Goal: Task Accomplishment & Management: Manage account settings

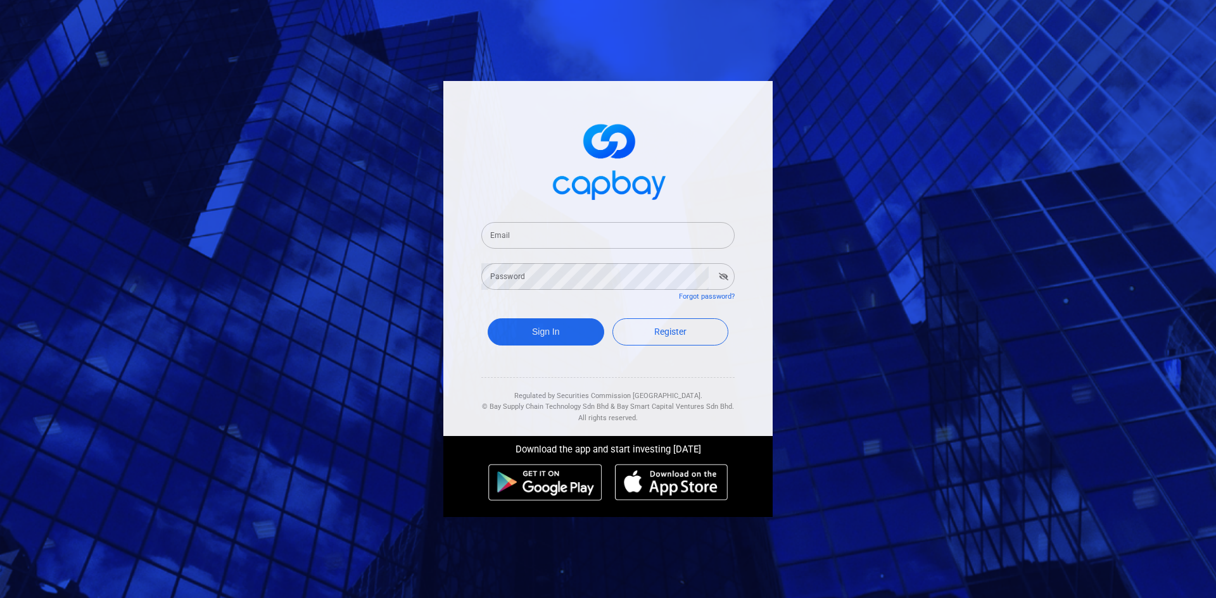
click at [546, 239] on input "Email" at bounding box center [607, 235] width 253 height 27
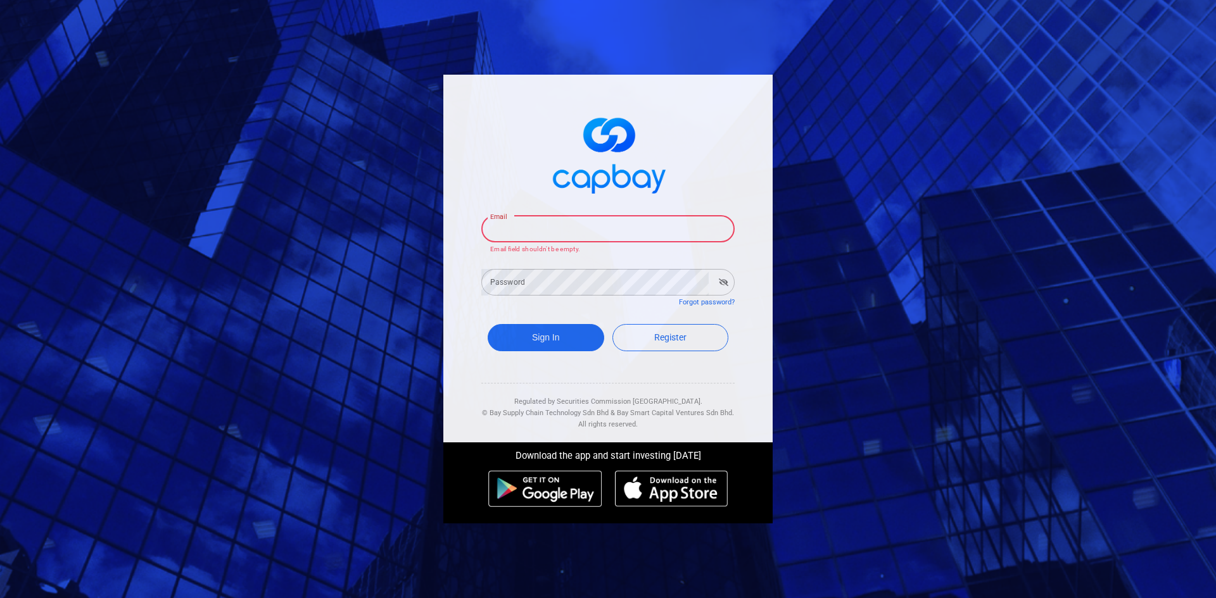
type input "klchua90@gmail.com"
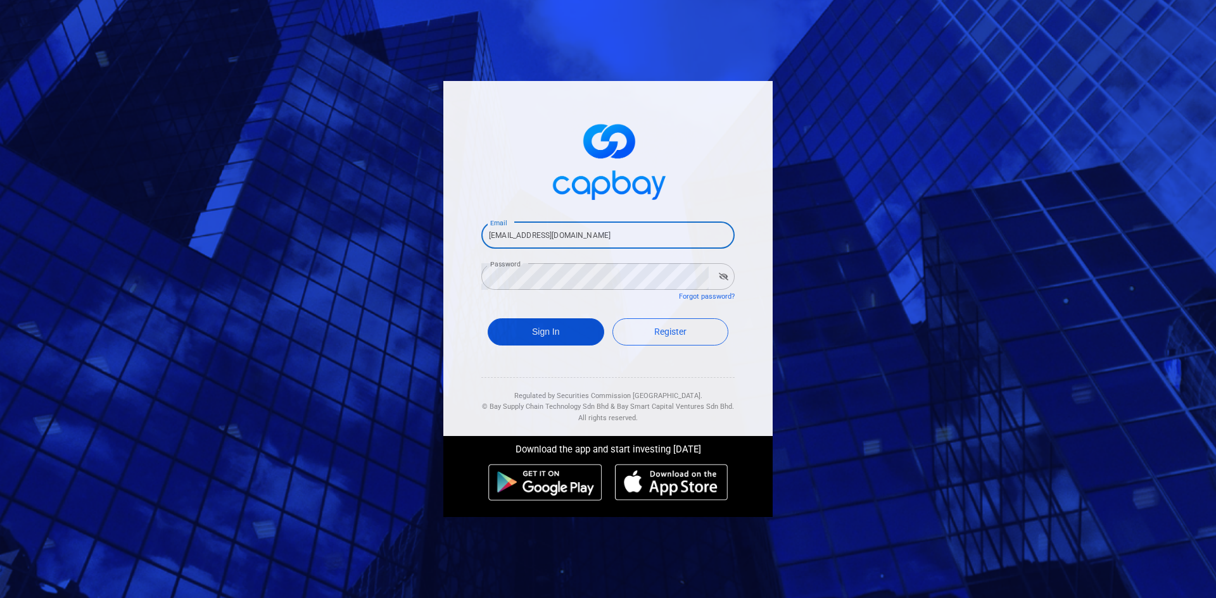
click at [569, 324] on button "Sign In" at bounding box center [545, 331] width 116 height 27
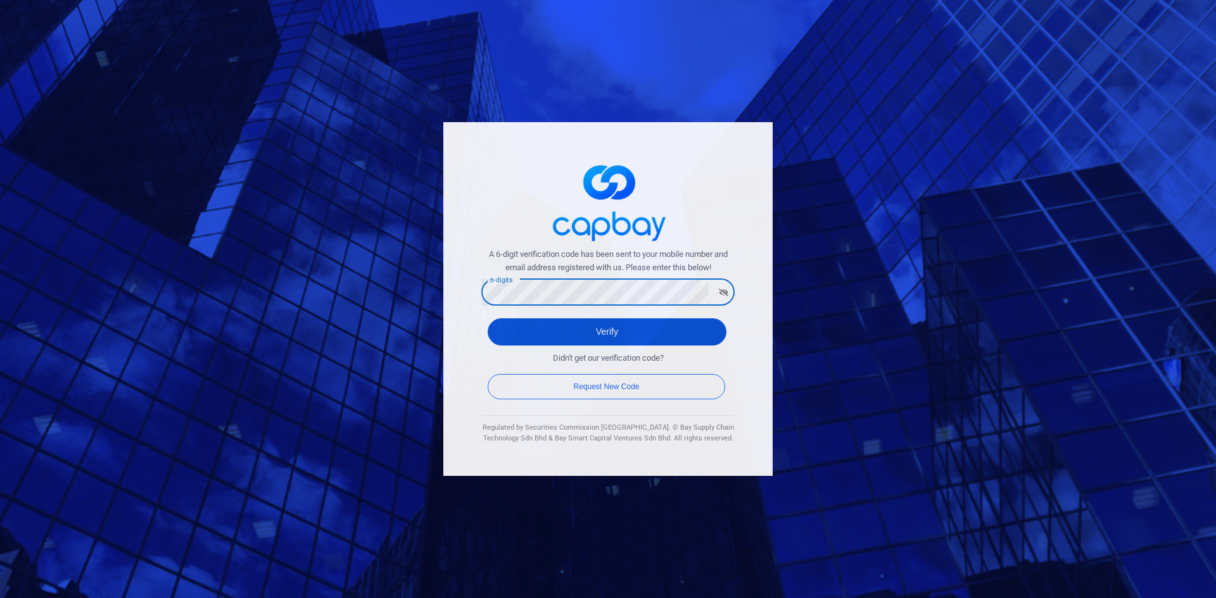
click at [516, 329] on button "Verify" at bounding box center [606, 331] width 239 height 27
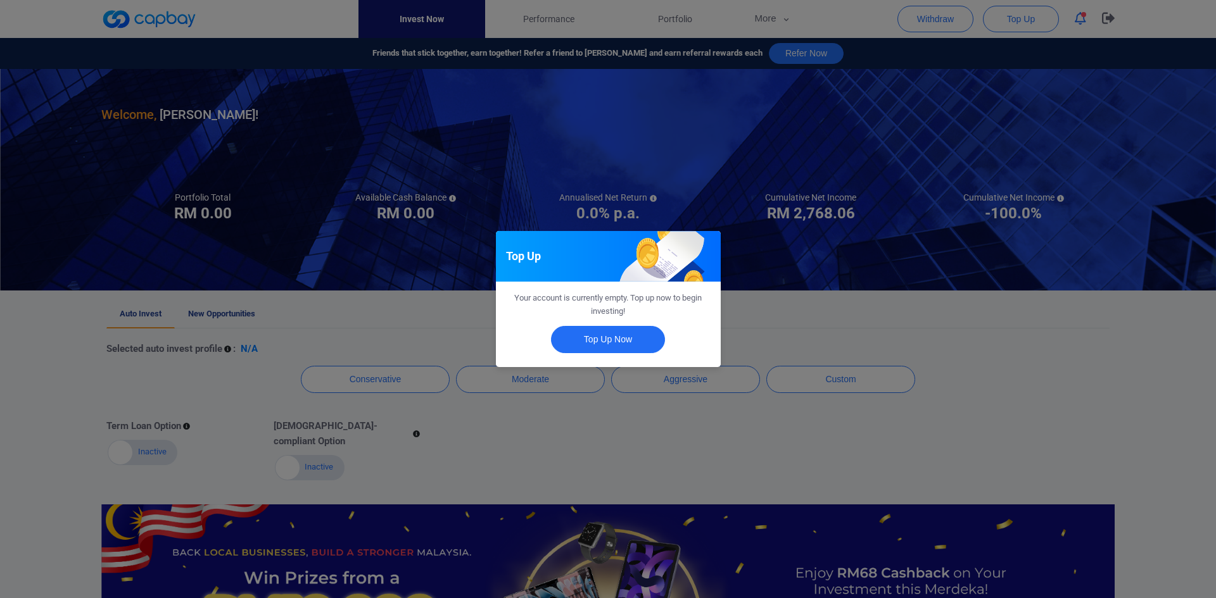
click at [805, 303] on div "Top Up Your account is currently empty. Top up now to begin investing! Top Up N…" at bounding box center [608, 299] width 1216 height 598
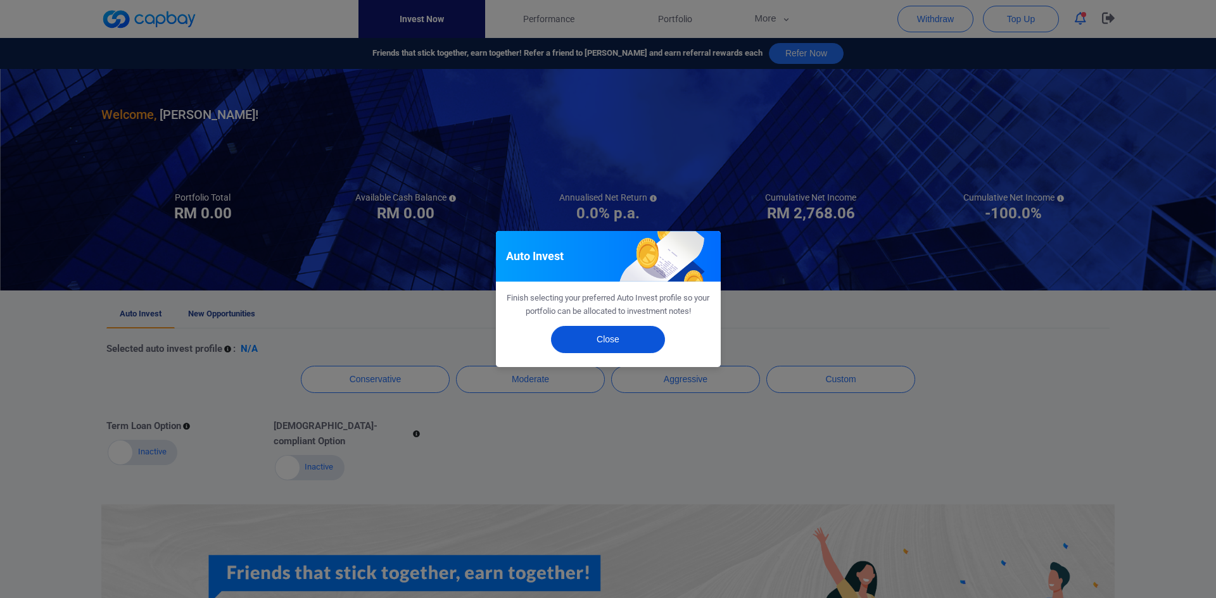
click at [601, 341] on button "Close" at bounding box center [608, 339] width 114 height 27
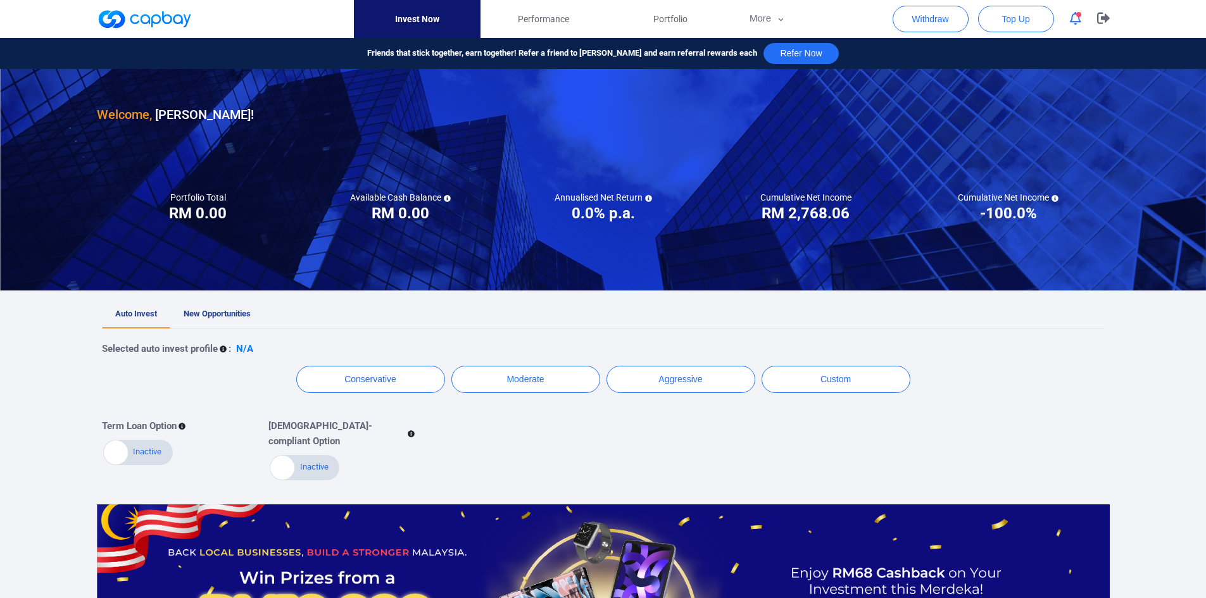
click at [1071, 26] on button "button" at bounding box center [1076, 19] width 24 height 20
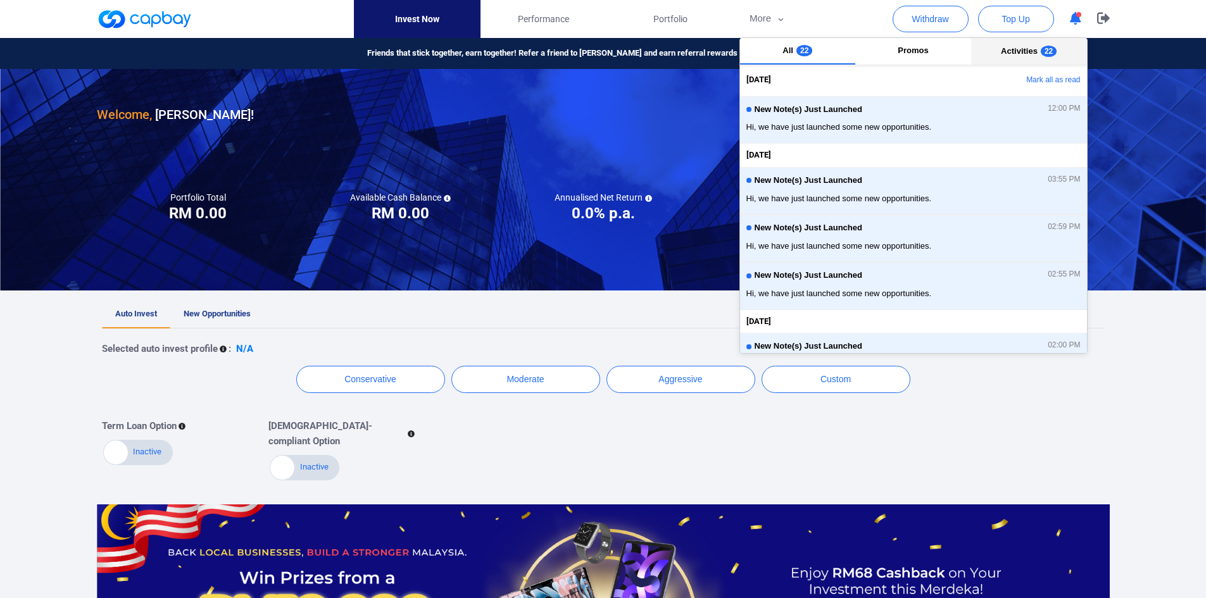
click at [1053, 50] on button "Activities 22" at bounding box center [1029, 51] width 116 height 27
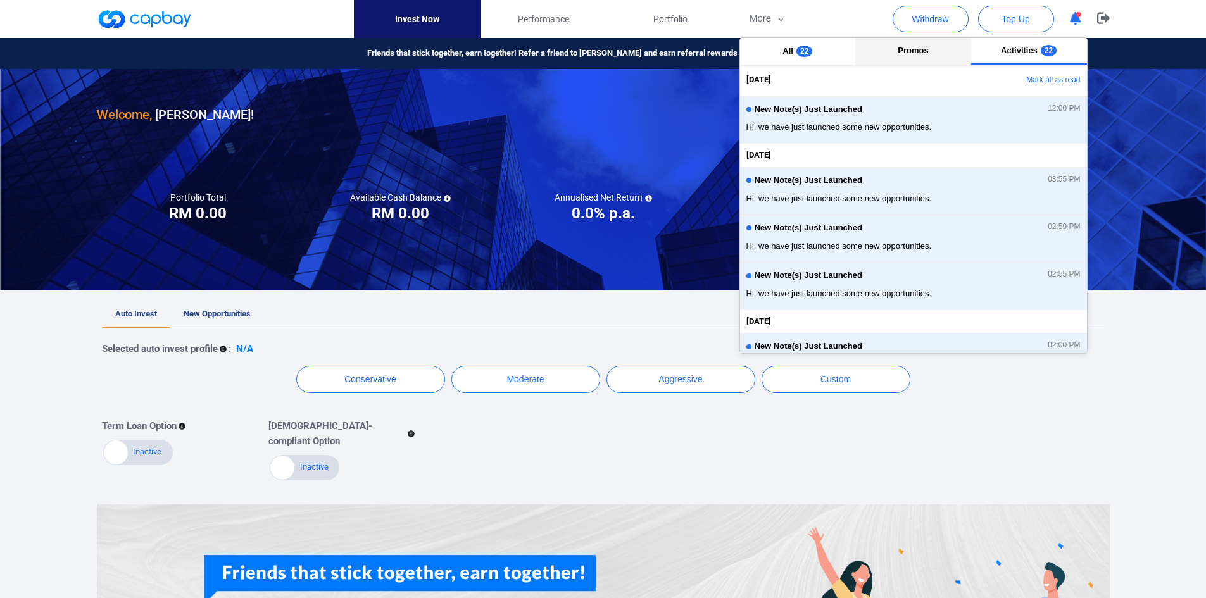
click at [877, 45] on button "Promos" at bounding box center [913, 51] width 116 height 27
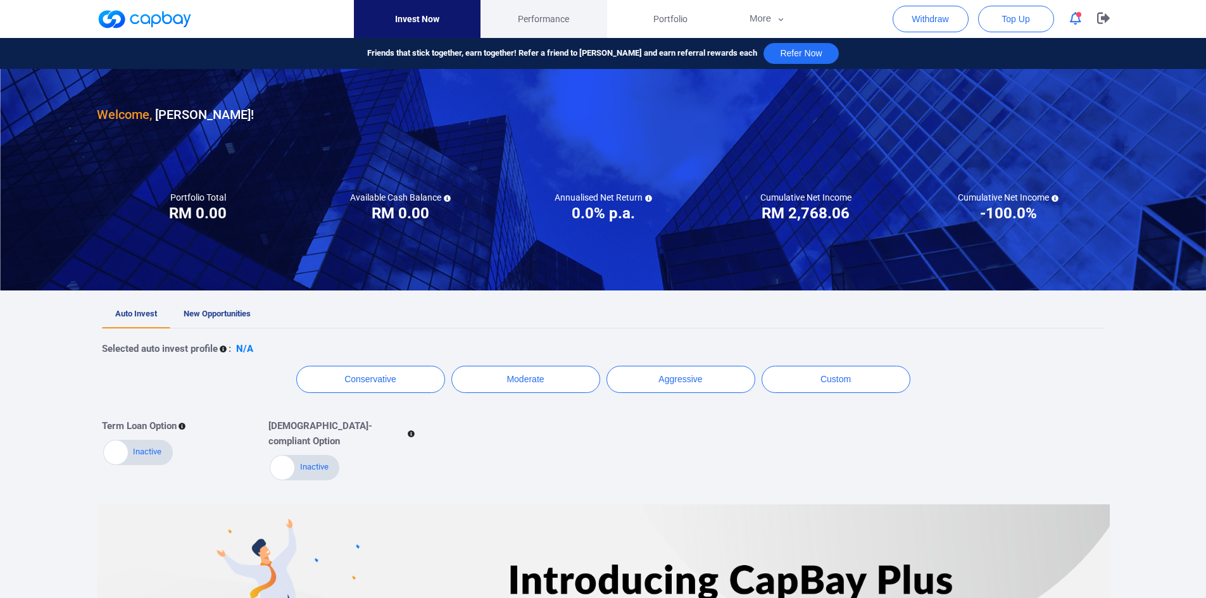
click at [513, 21] on link "Performance" at bounding box center [544, 19] width 127 height 38
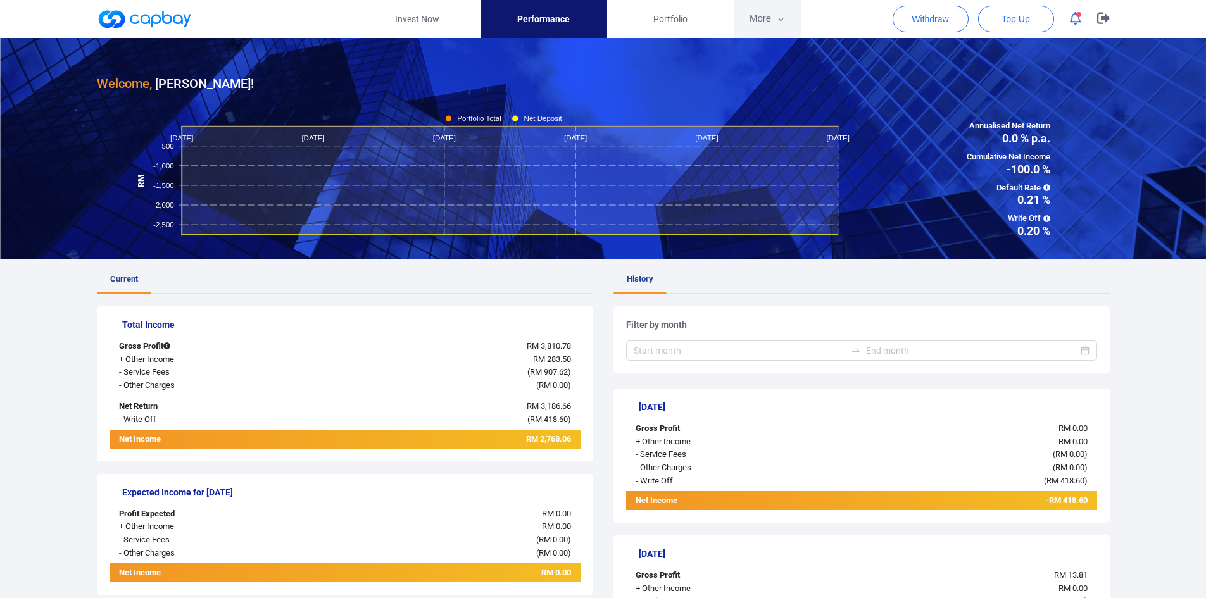
click at [755, 28] on button "More" at bounding box center [768, 19] width 68 height 38
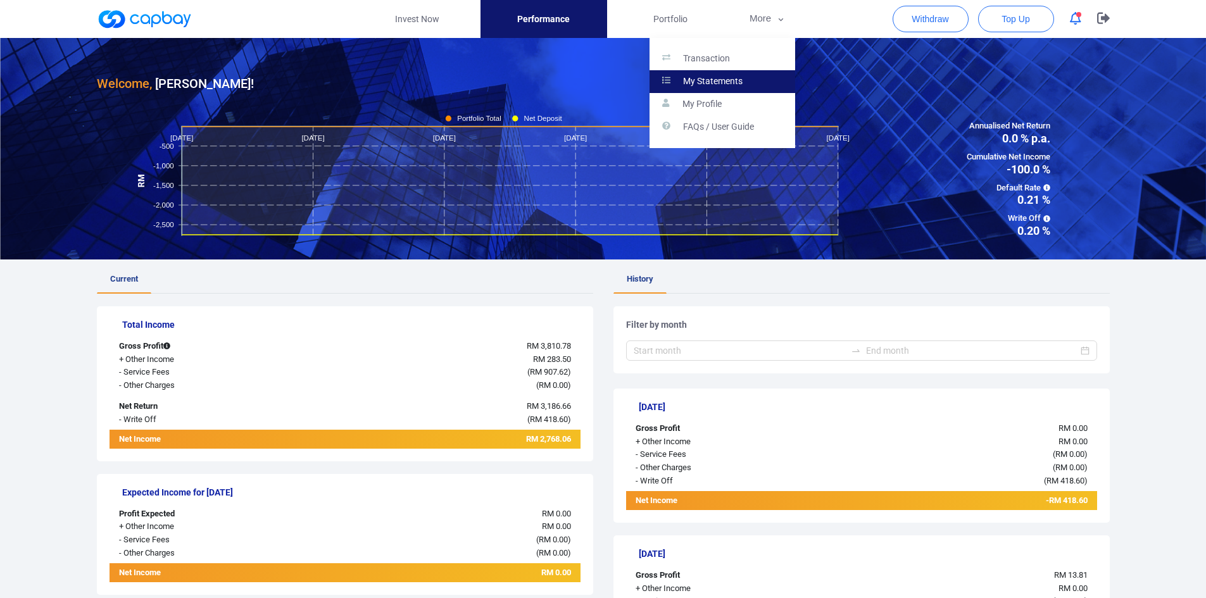
click at [731, 78] on p "My Statements" at bounding box center [713, 81] width 60 height 11
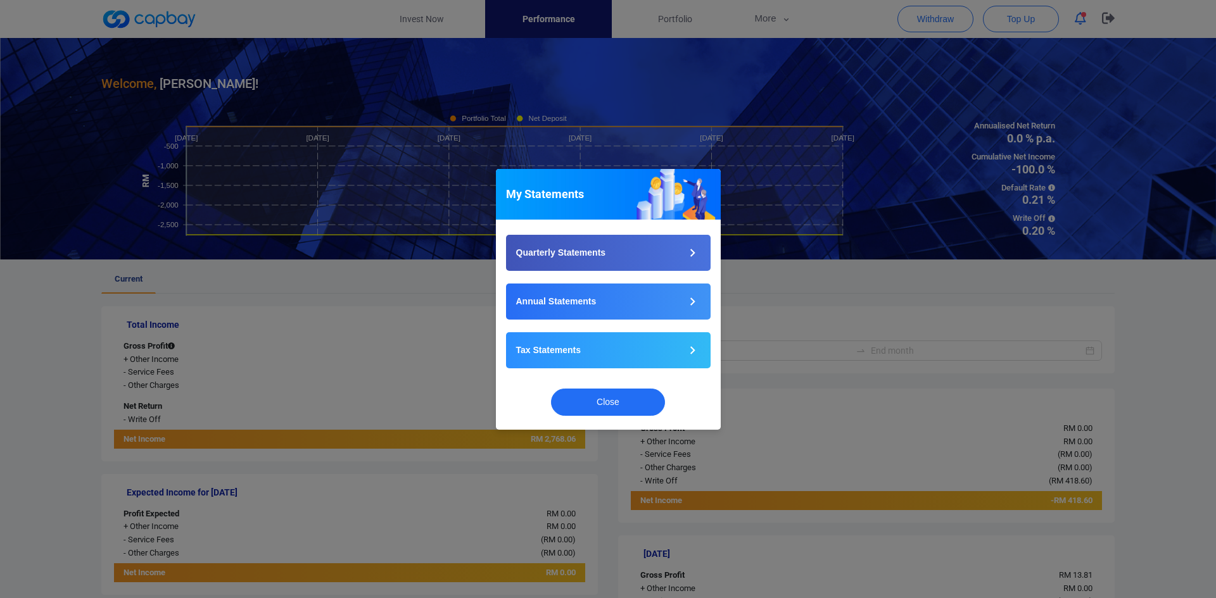
click at [776, 99] on div "My Statements Quarterly Statements Annual Statements Tax Statements Close" at bounding box center [608, 299] width 1216 height 598
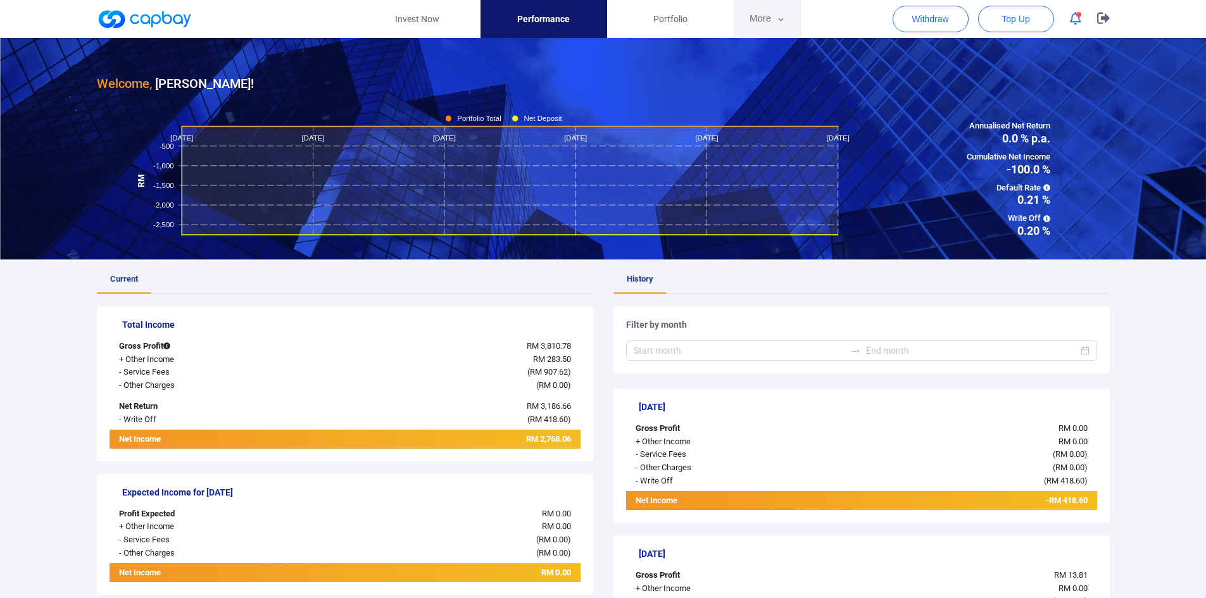
click at [763, 27] on button "More" at bounding box center [768, 19] width 68 height 38
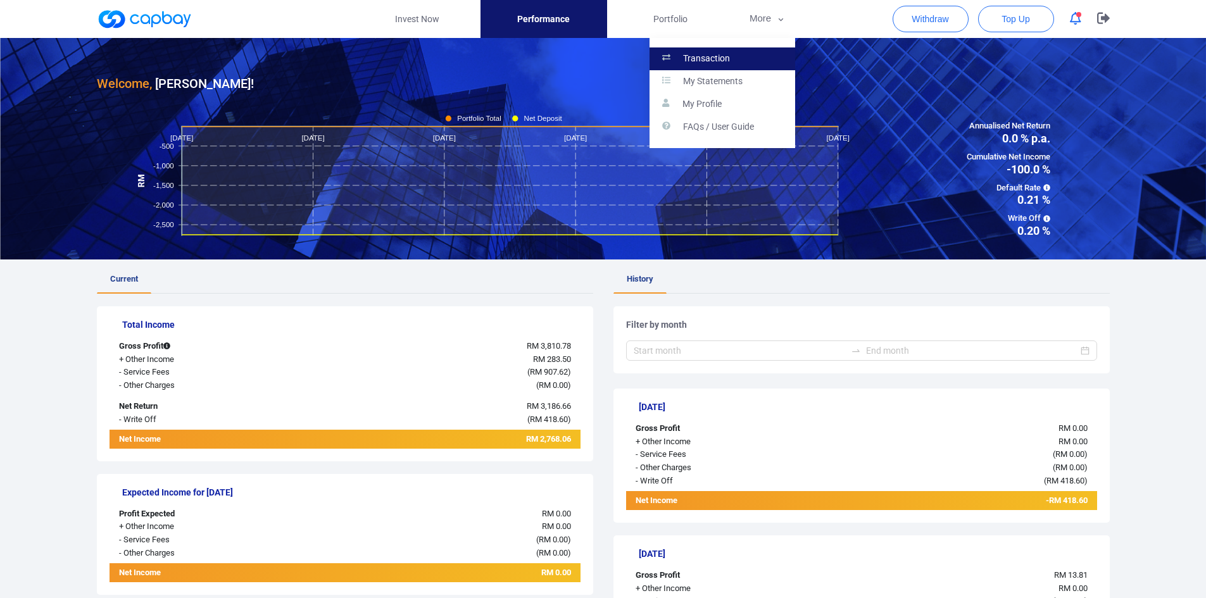
click at [745, 56] on link "Transaction" at bounding box center [723, 58] width 146 height 23
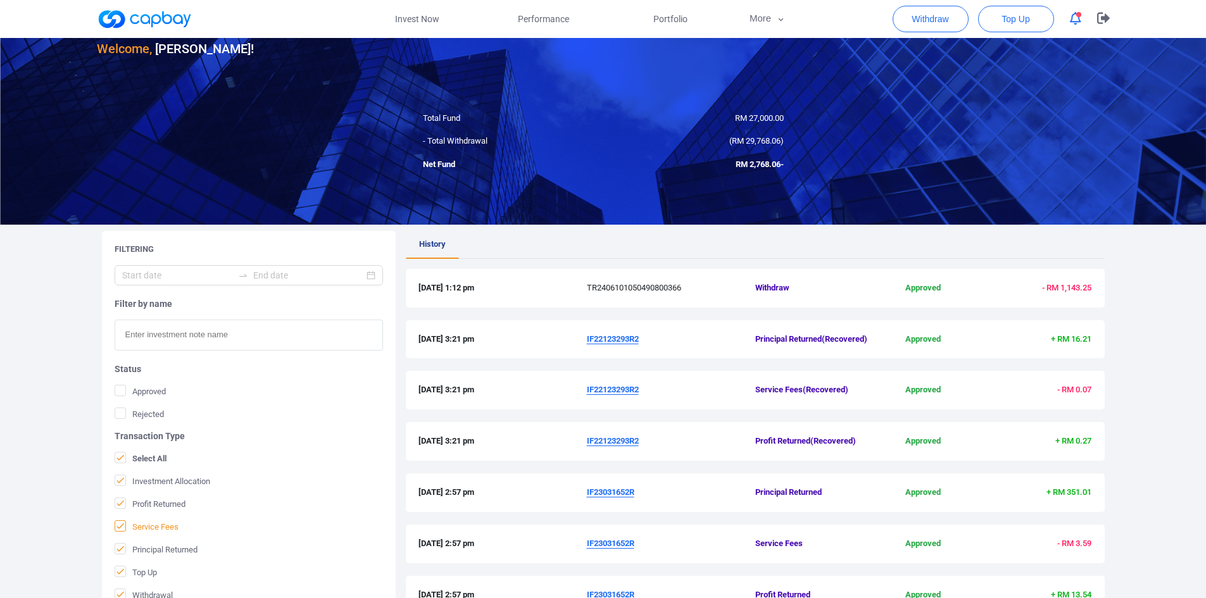
scroll to position [16, 0]
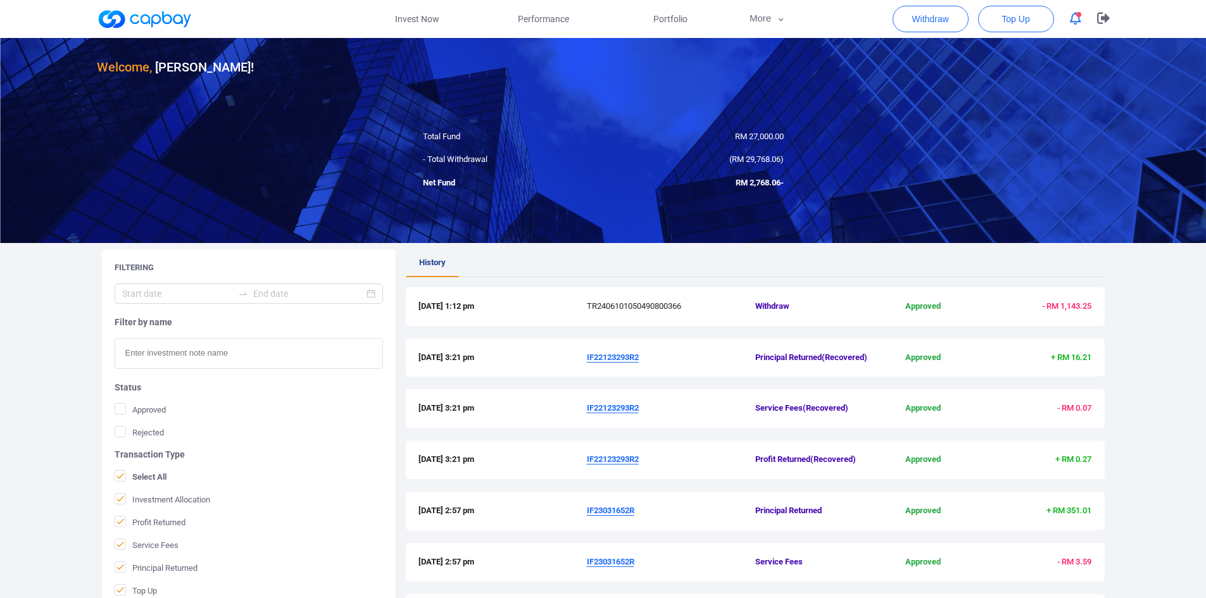
click at [225, 353] on input "text" at bounding box center [249, 353] width 268 height 31
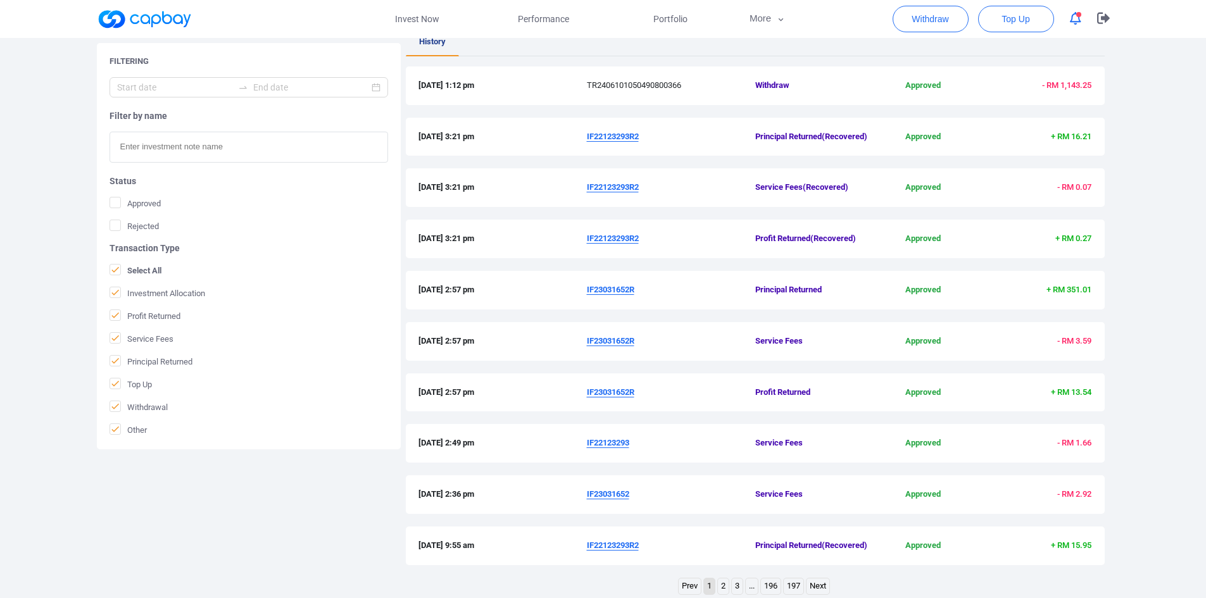
scroll to position [333, 0]
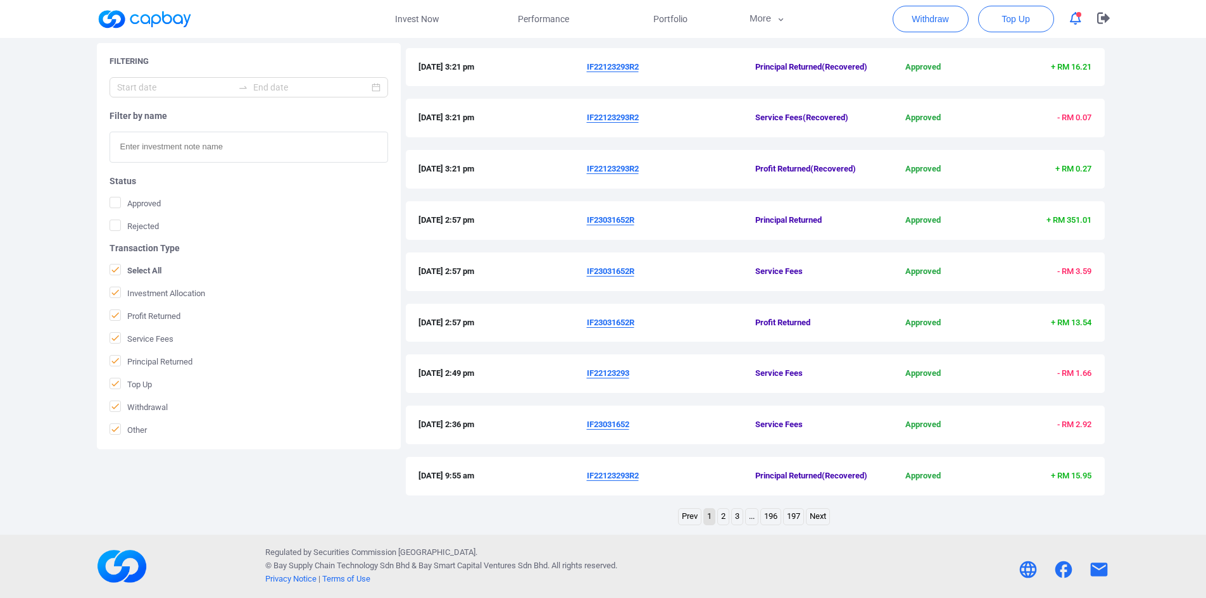
click at [725, 517] on link "2" at bounding box center [723, 517] width 11 height 16
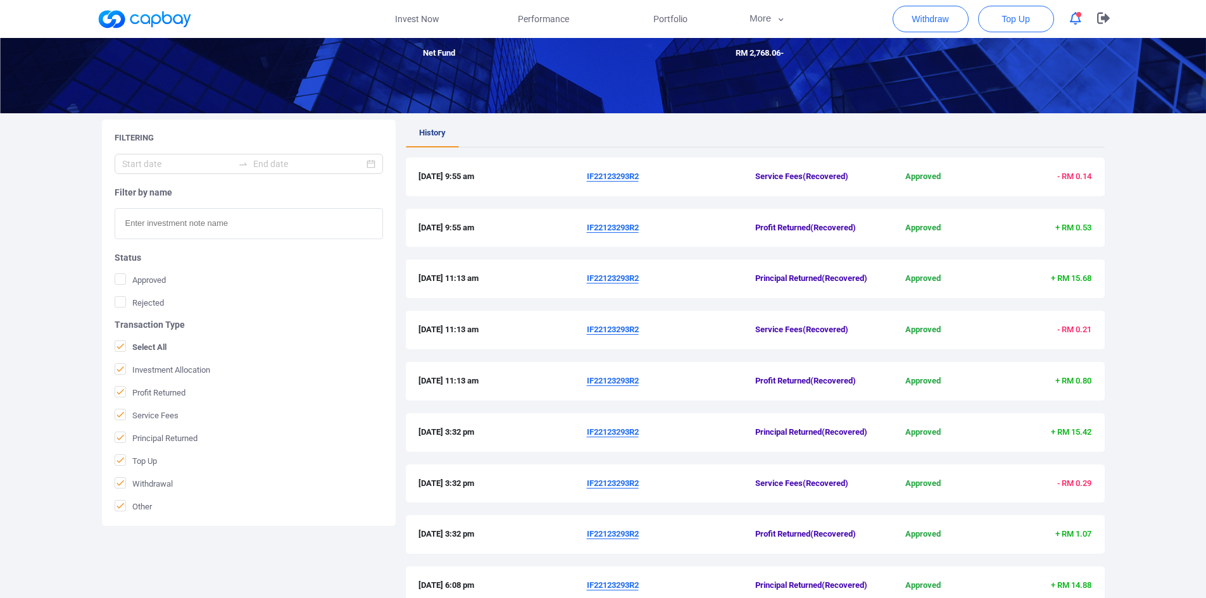
scroll to position [0, 0]
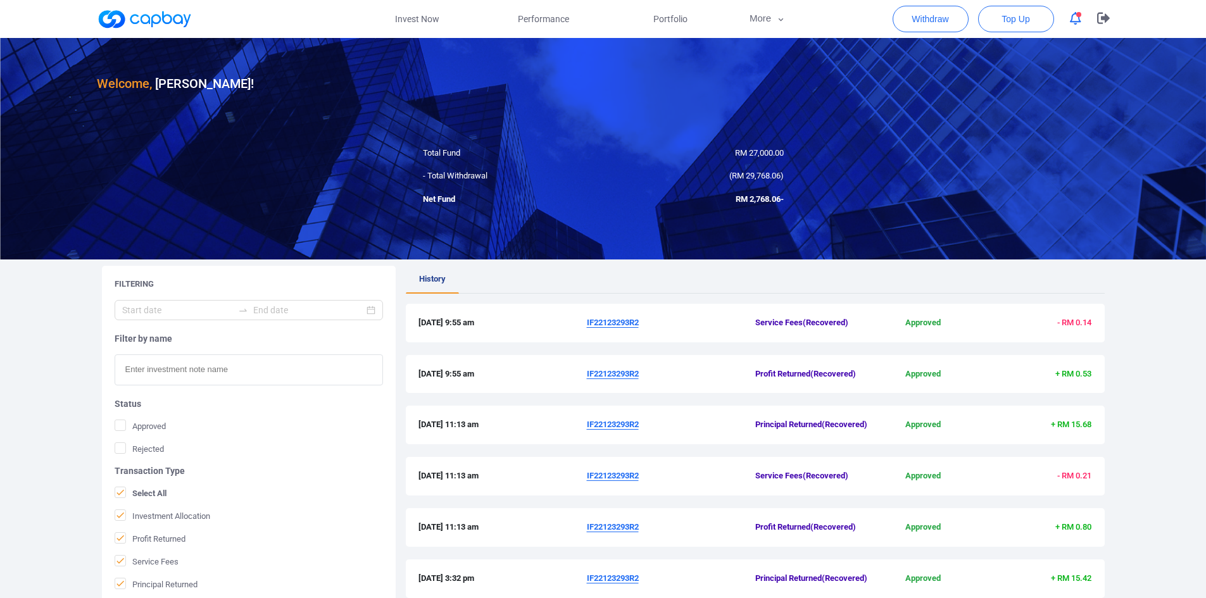
click at [50, 398] on div "Welcome, [PERSON_NAME] ! Total Fund RM 27,000.00 - Total Withdrawal ( RM 29,768…" at bounding box center [603, 440] width 1206 height 804
click at [1070, 20] on icon "button" at bounding box center [1075, 18] width 11 height 13
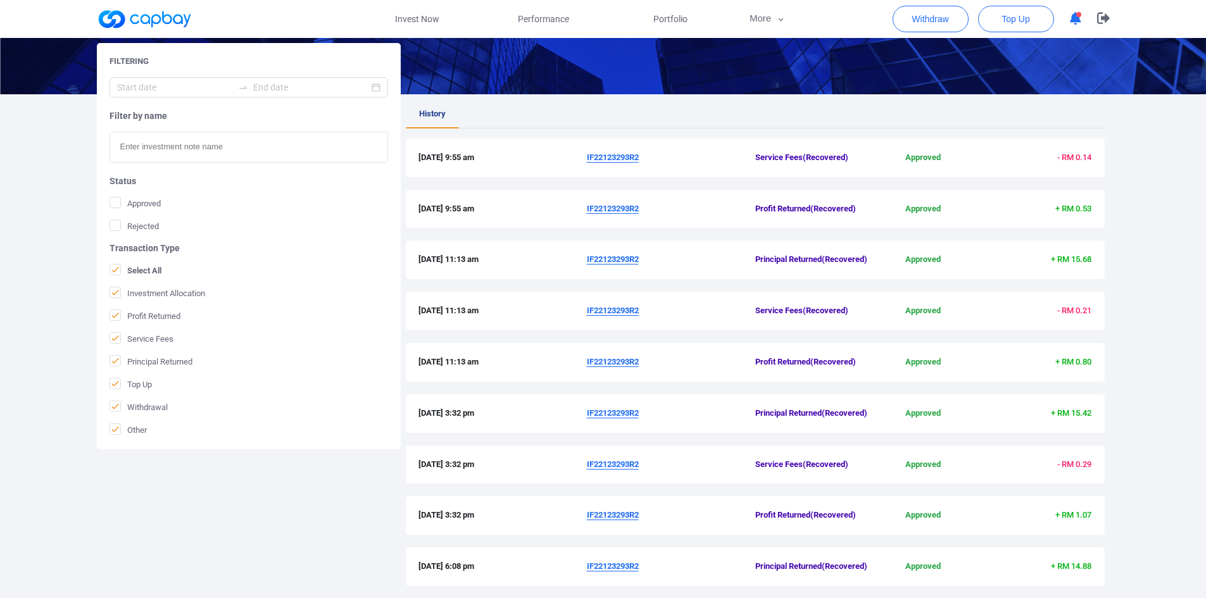
scroll to position [317, 0]
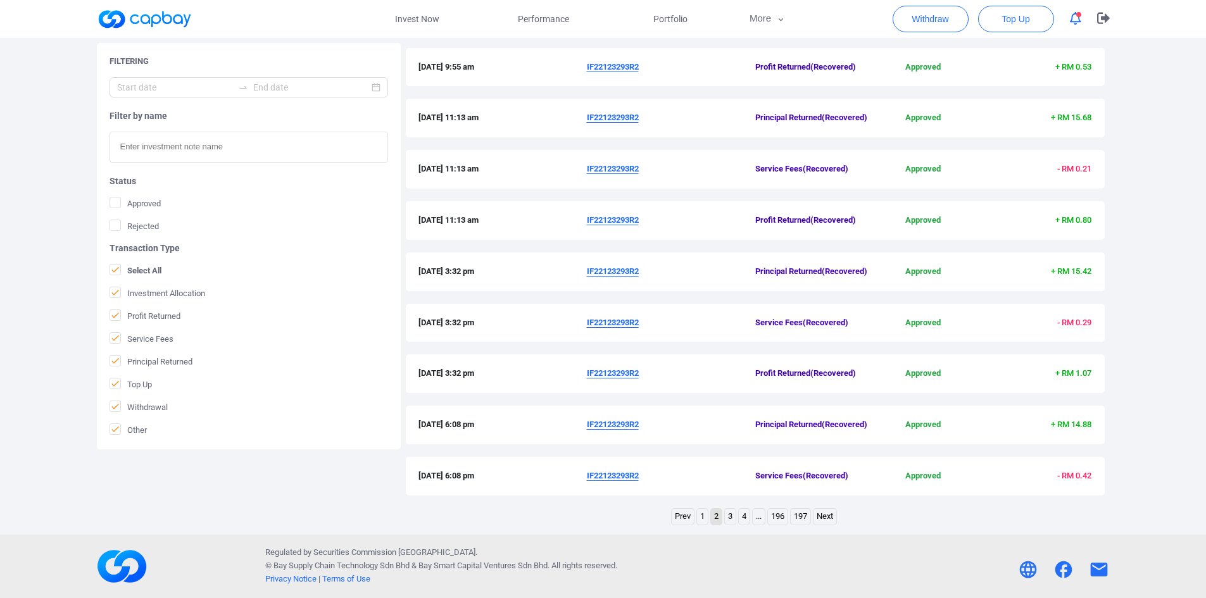
click at [798, 525] on link "197" at bounding box center [801, 517] width 20 height 16
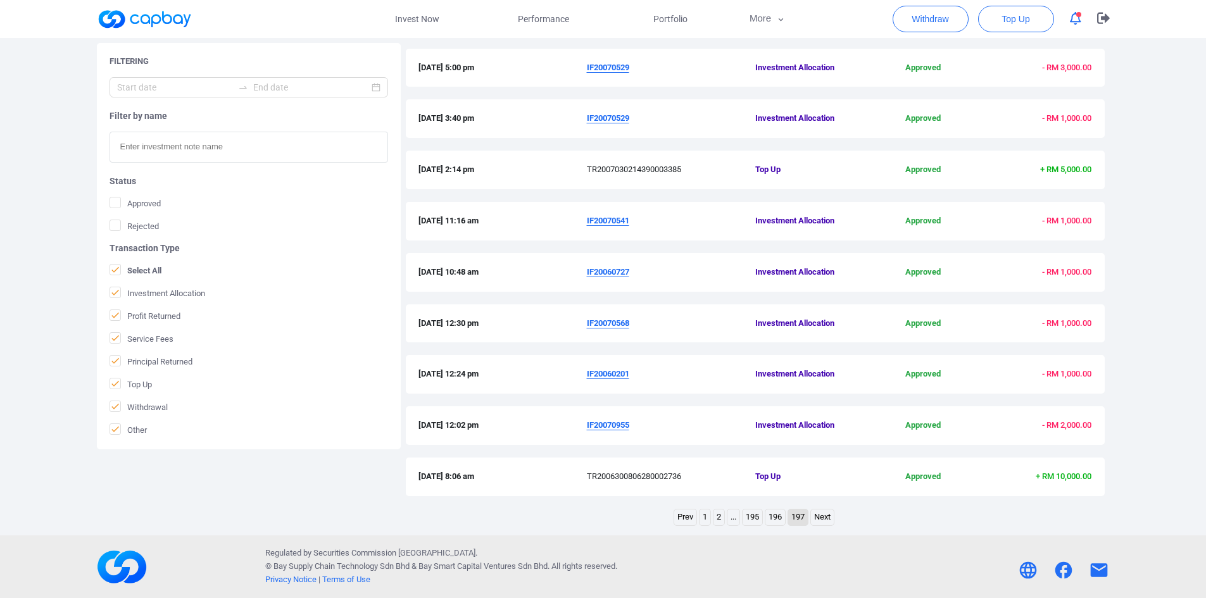
scroll to position [307, 0]
click at [823, 518] on link "Next" at bounding box center [822, 517] width 23 height 16
